Goal: Find specific page/section

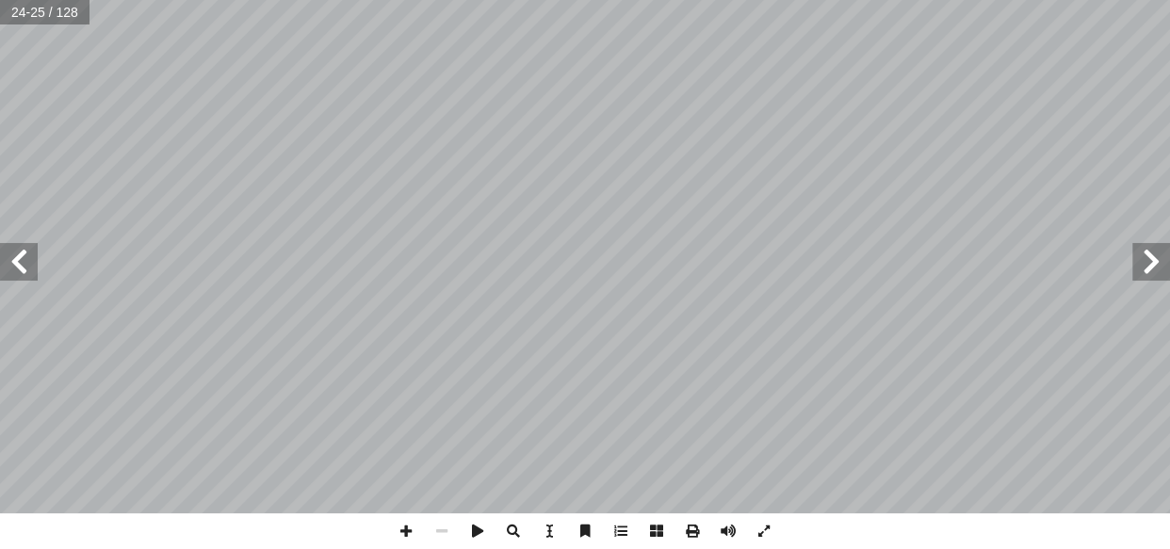
click at [0, 256] on span at bounding box center [19, 262] width 38 height 38
click at [404, 534] on span at bounding box center [406, 532] width 36 height 36
click at [394, 526] on span at bounding box center [406, 532] width 36 height 36
click at [434, 524] on span at bounding box center [442, 532] width 36 height 36
click at [398, 526] on span at bounding box center [406, 532] width 36 height 36
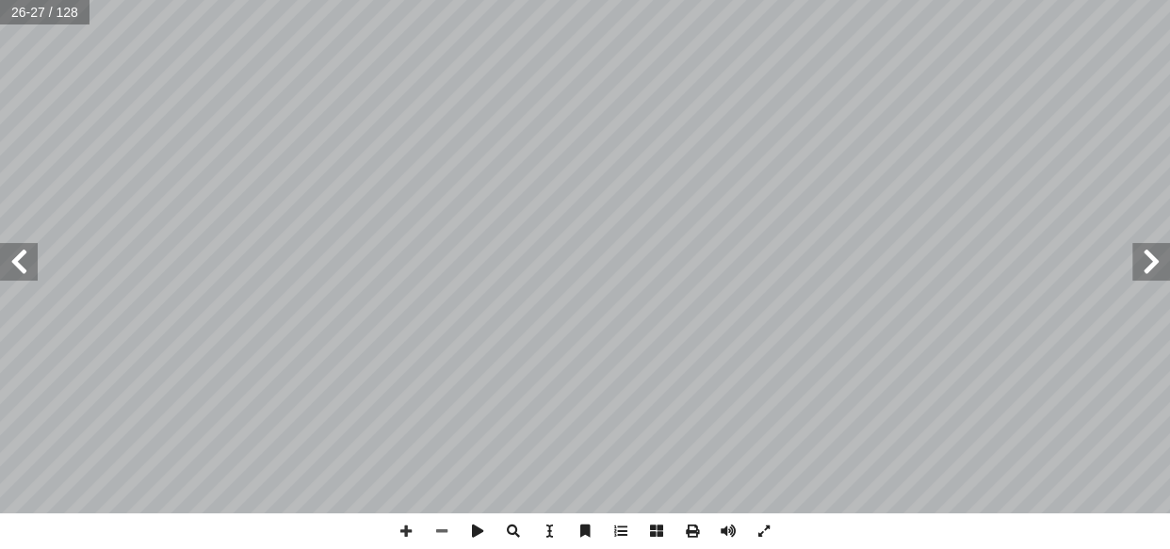
click at [443, 383] on div "٢٢ ة. ّ جهتهــا نحــو [PERSON_NAME] ِ ــرت و ّ ابعــة غي ّ الر ّ ن أ � ا ّ ل إ …" at bounding box center [585, 274] width 1170 height 549
